Goal: Find specific fact

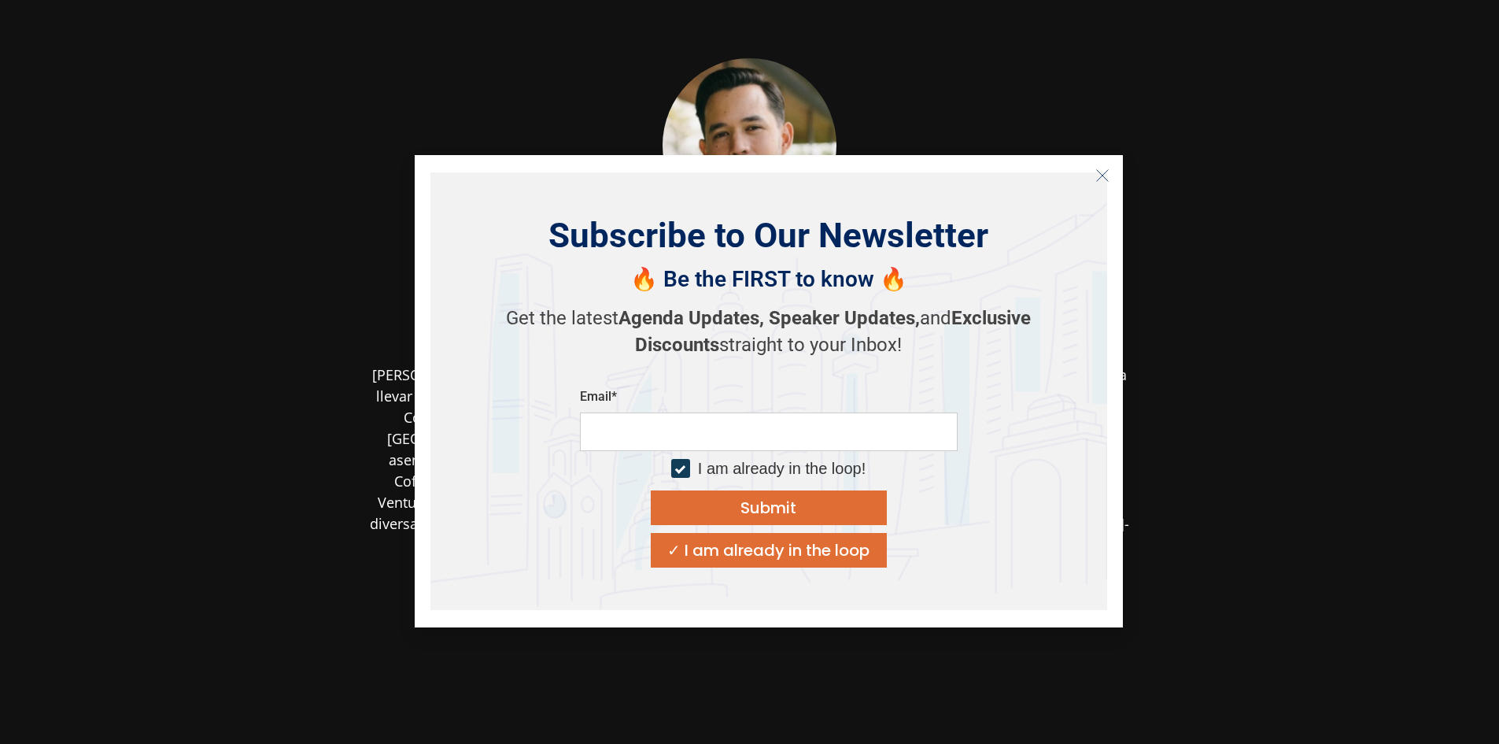
click at [950, 117] on div at bounding box center [749, 145] width 765 height 174
click at [1107, 181] on icon "Close" at bounding box center [1102, 175] width 14 height 14
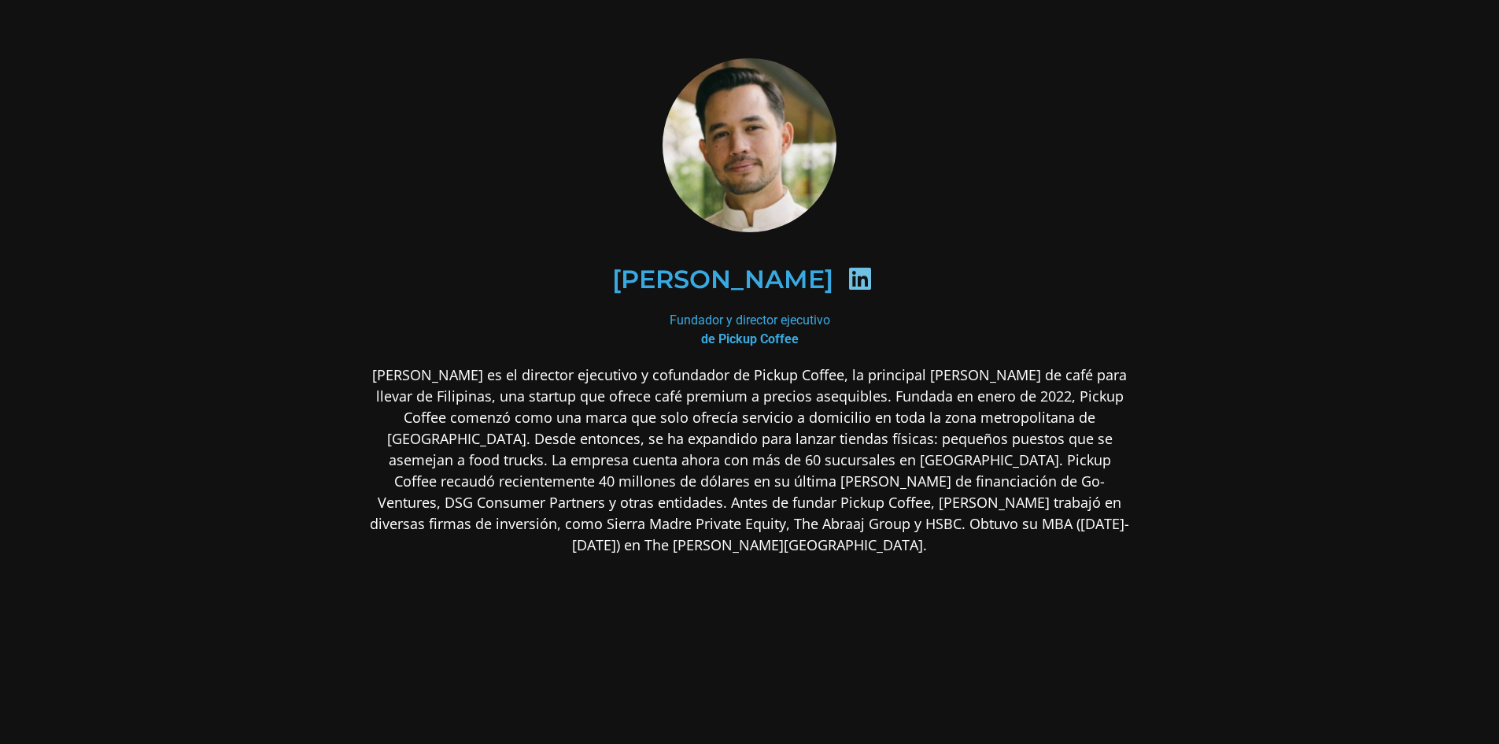
click at [721, 251] on div "[PERSON_NAME]" at bounding box center [749, 279] width 688 height 81
drag, startPoint x: 726, startPoint y: 281, endPoint x: 759, endPoint y: 277, distance: 33.3
click at [729, 281] on font "[PERSON_NAME]" at bounding box center [722, 279] width 221 height 31
click at [847, 277] on icon at bounding box center [859, 278] width 25 height 25
click at [847, 285] on icon at bounding box center [859, 278] width 25 height 25
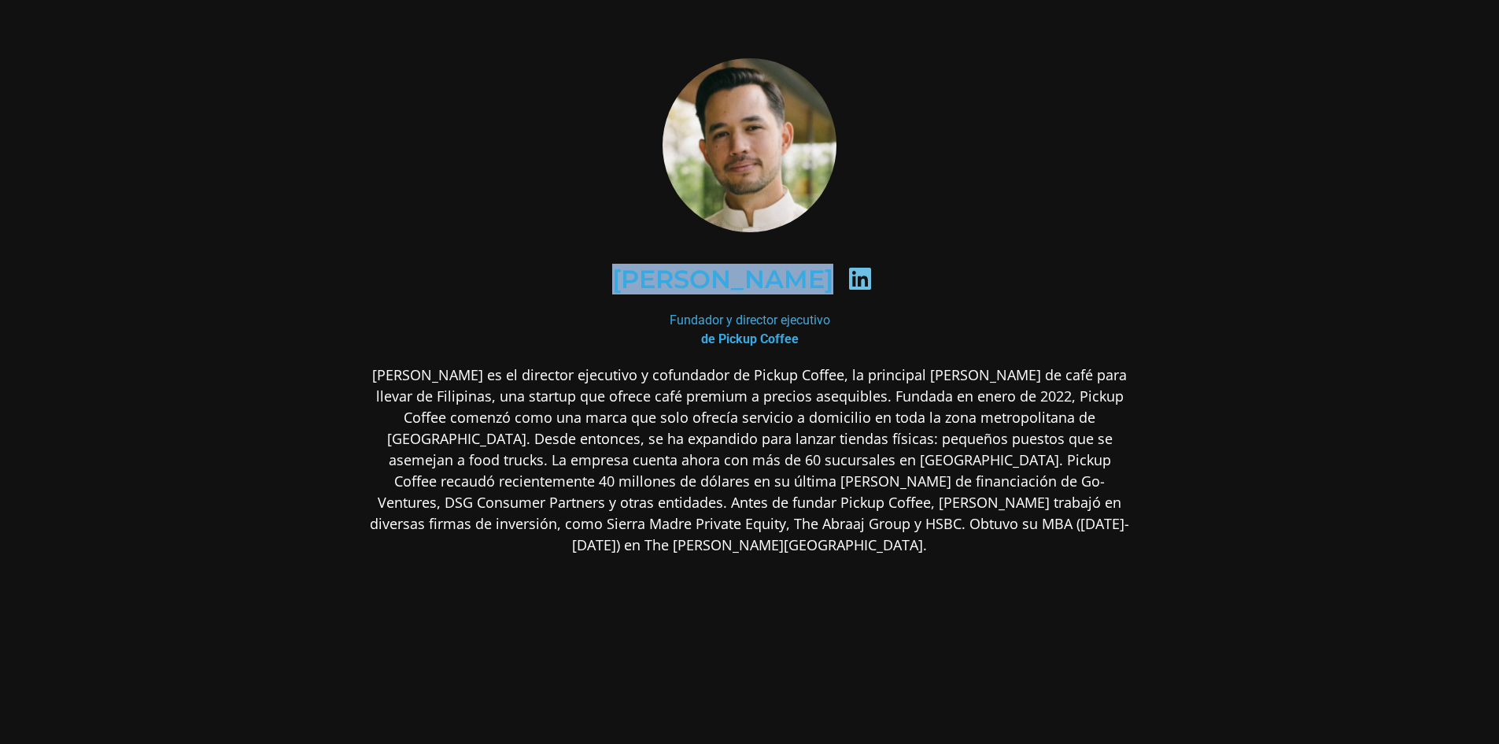
drag, startPoint x: 629, startPoint y: 288, endPoint x: 815, endPoint y: 288, distance: 185.7
click at [815, 287] on font "[PERSON_NAME]" at bounding box center [722, 279] width 221 height 31
copy font "[PERSON_NAME]"
